Goal: Information Seeking & Learning: Learn about a topic

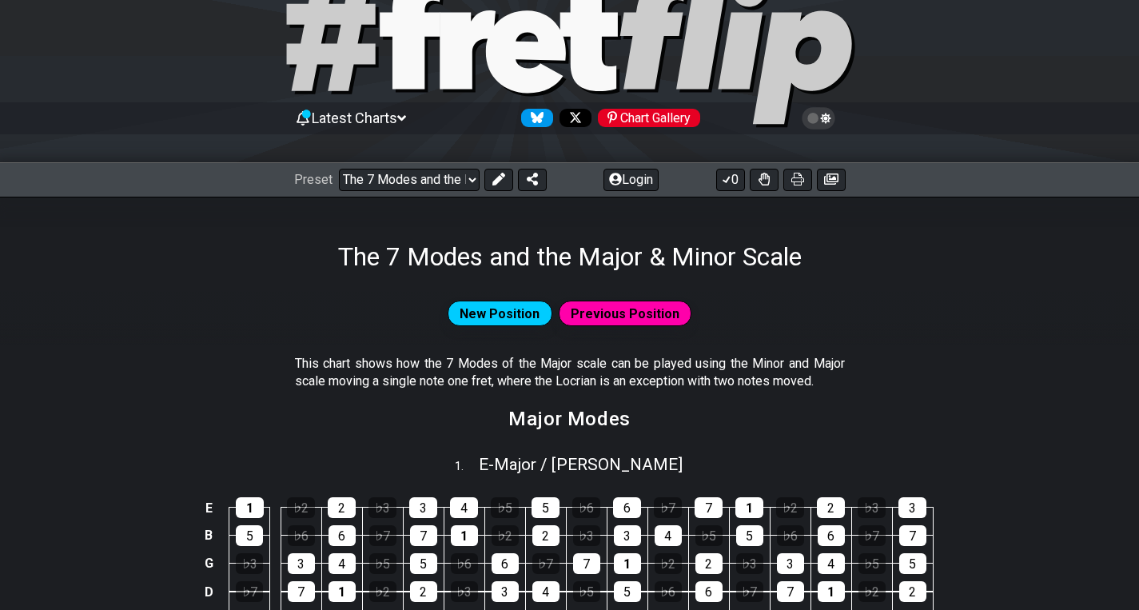
scroll to position [141, 0]
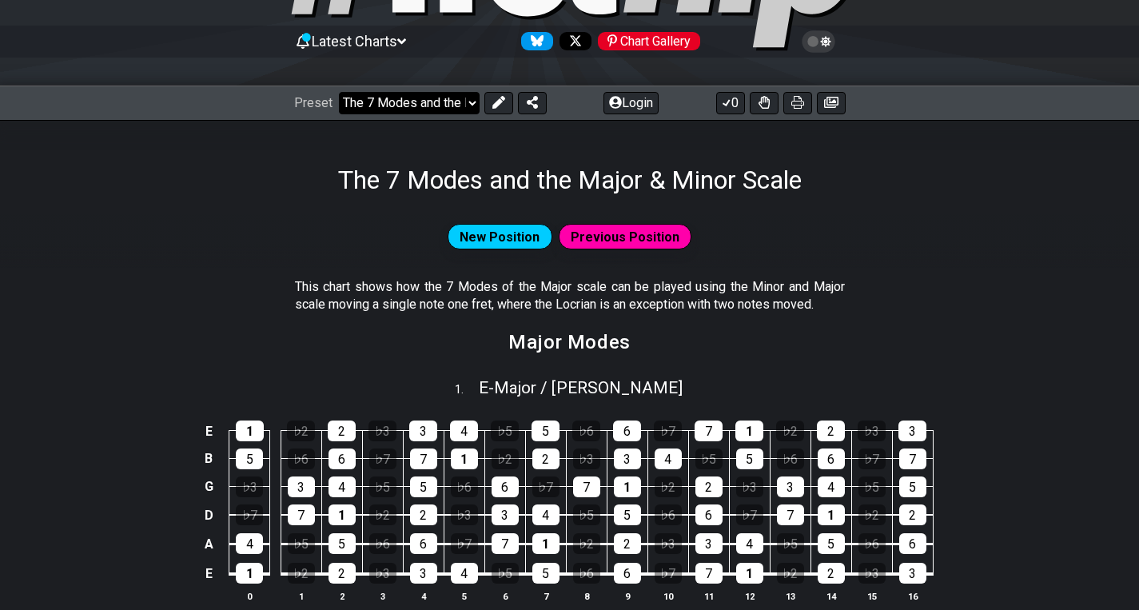
click at [339, 92] on select "Welcome to #fretflip! The 7 Modes and the Major & Minor Scale Custom Preset Min…" at bounding box center [409, 103] width 141 height 22
click option "Major Pentatonic" at bounding box center [0, 0] width 0 height 0
select select "/major-pentatonic"
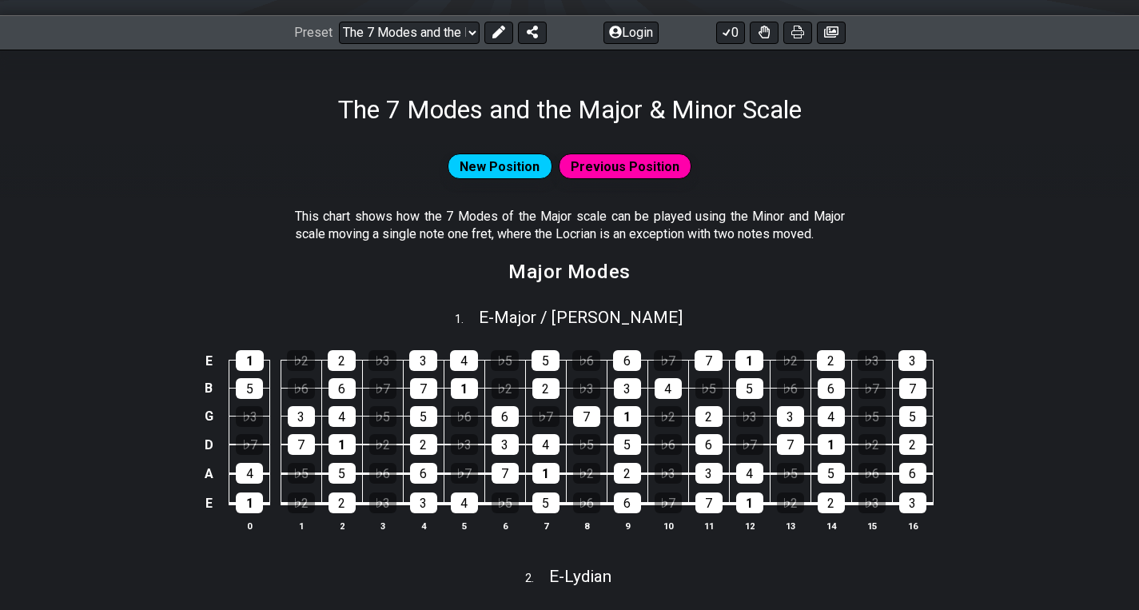
scroll to position [205, 0]
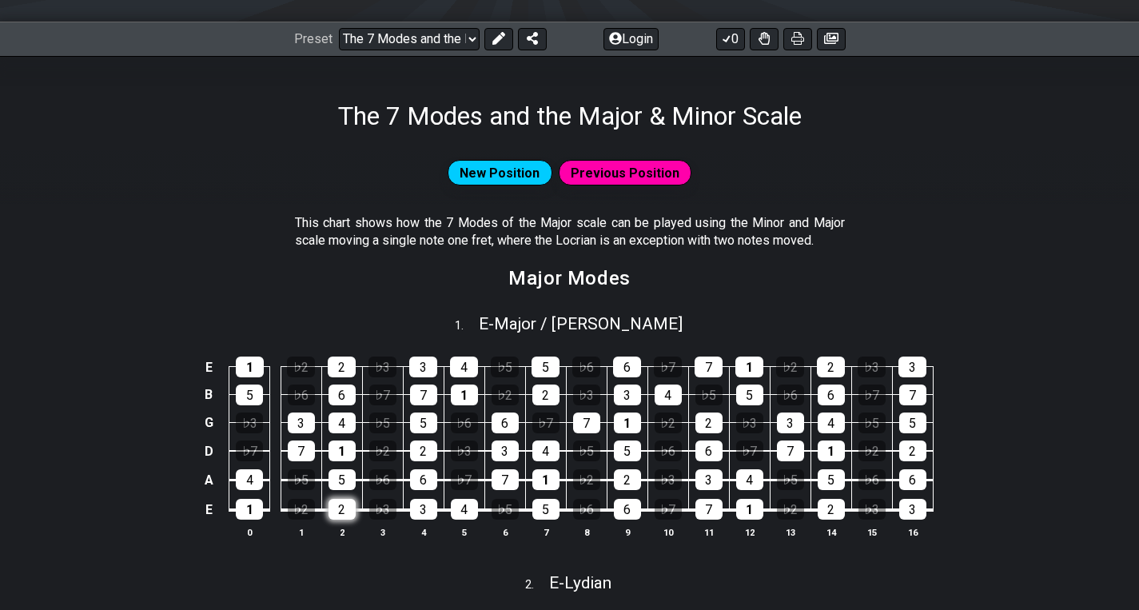
click at [345, 511] on div "2" at bounding box center [341, 509] width 27 height 21
click at [355, 512] on div "2" at bounding box center [341, 509] width 27 height 21
click at [339, 28] on select "Welcome to #fretflip! The 7 Modes and the Major & Minor Scale Custom Preset Min…" at bounding box center [409, 39] width 141 height 22
click option "Major Pentatonic" at bounding box center [0, 0] width 0 height 0
select select "/02VGM8YN"
